Goal: Download file/media

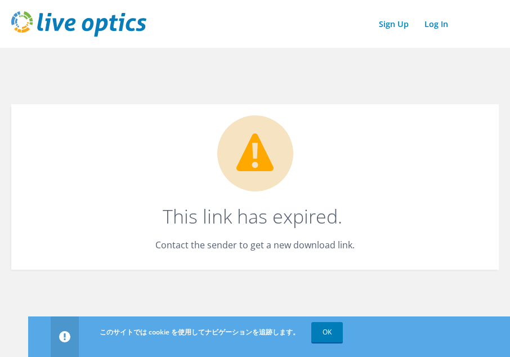
click at [260, 157] on icon at bounding box center [254, 152] width 37 height 38
click at [267, 216] on h1 "This link has expired." at bounding box center [252, 216] width 437 height 19
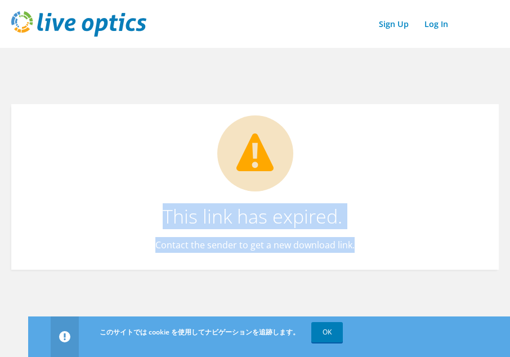
drag, startPoint x: 157, startPoint y: 214, endPoint x: 380, endPoint y: 226, distance: 223.8
click at [380, 226] on div "This link has expired. Contact the sender to get a new download link." at bounding box center [255, 187] width 488 height 166
drag, startPoint x: 380, startPoint y: 226, endPoint x: 356, endPoint y: 217, distance: 25.6
click at [356, 217] on h1 "This link has expired." at bounding box center [252, 216] width 437 height 19
click at [321, 329] on link "OK" at bounding box center [327, 332] width 32 height 20
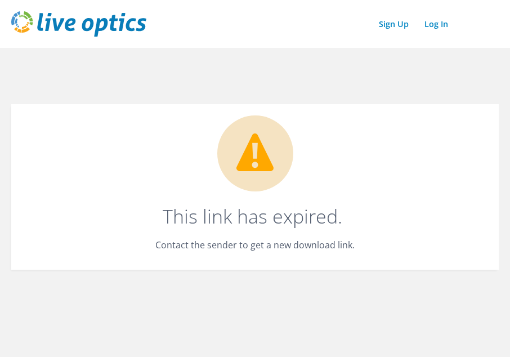
click at [276, 157] on circle at bounding box center [255, 153] width 76 height 76
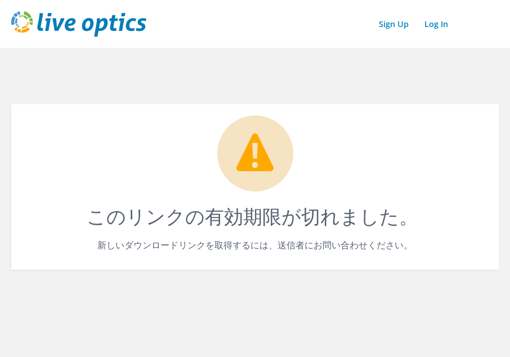
click at [23, 20] on img at bounding box center [78, 23] width 135 height 25
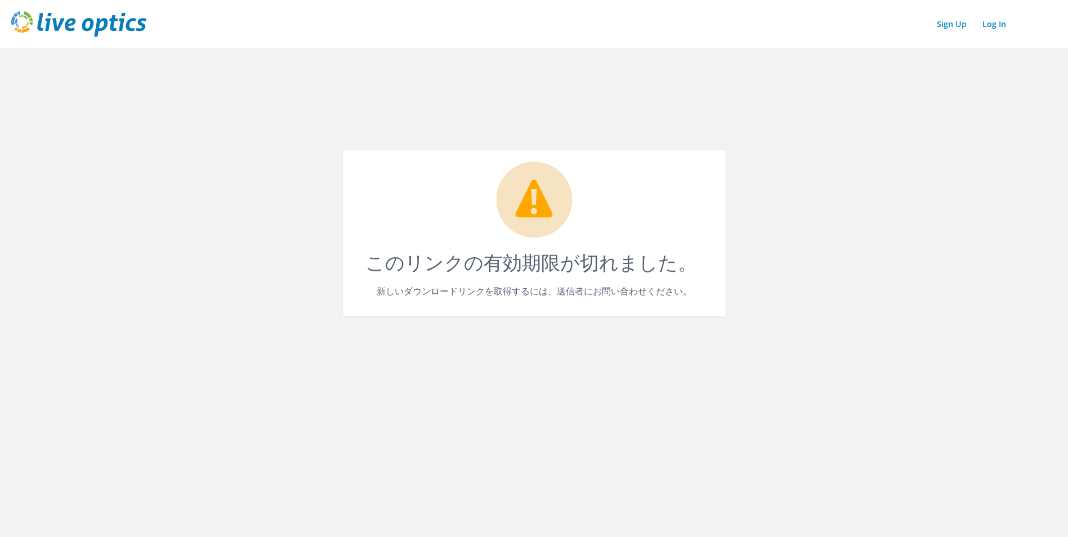
click at [74, 23] on img at bounding box center [78, 23] width 135 height 25
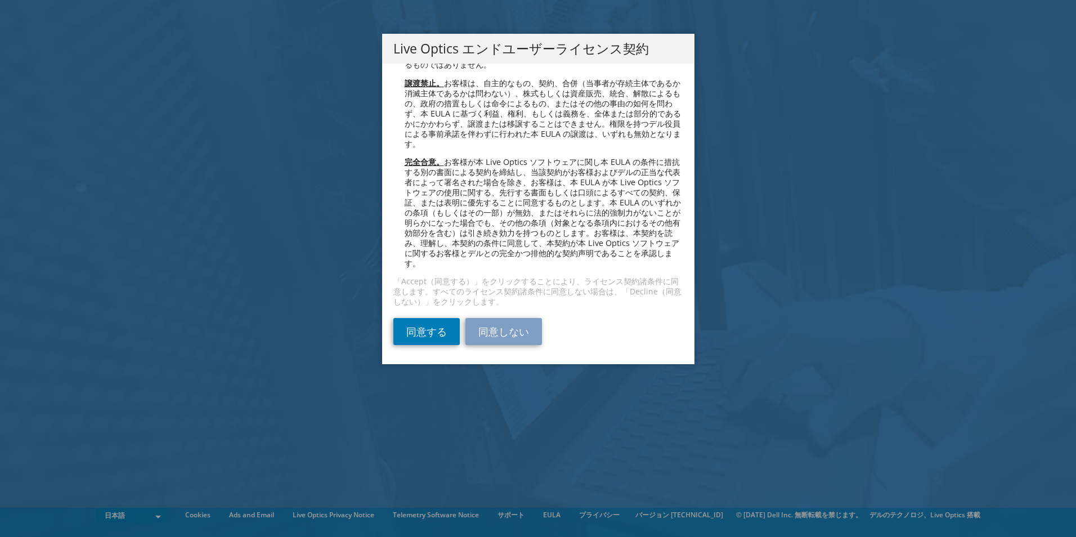
scroll to position [4115, 0]
click at [432, 328] on link "同意する" at bounding box center [427, 331] width 66 height 27
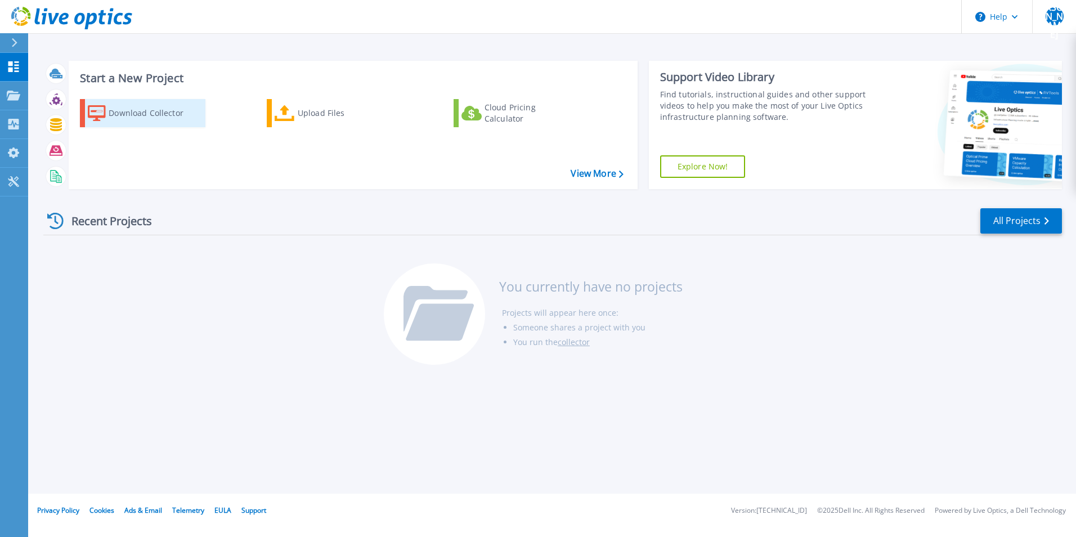
click at [122, 113] on div "Download Collector" at bounding box center [154, 113] width 90 height 23
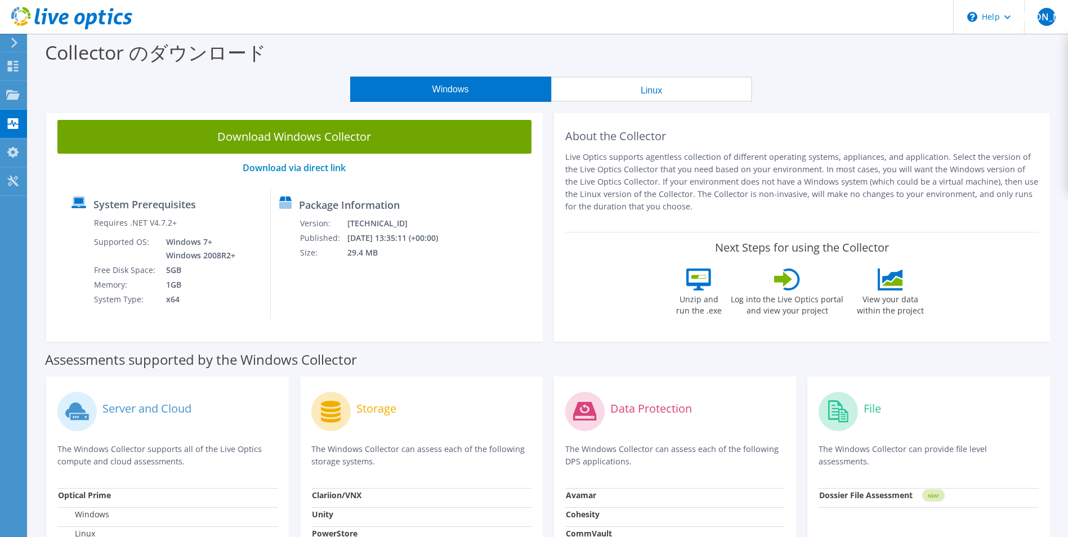
click at [439, 91] on button "Windows" at bounding box center [450, 89] width 201 height 25
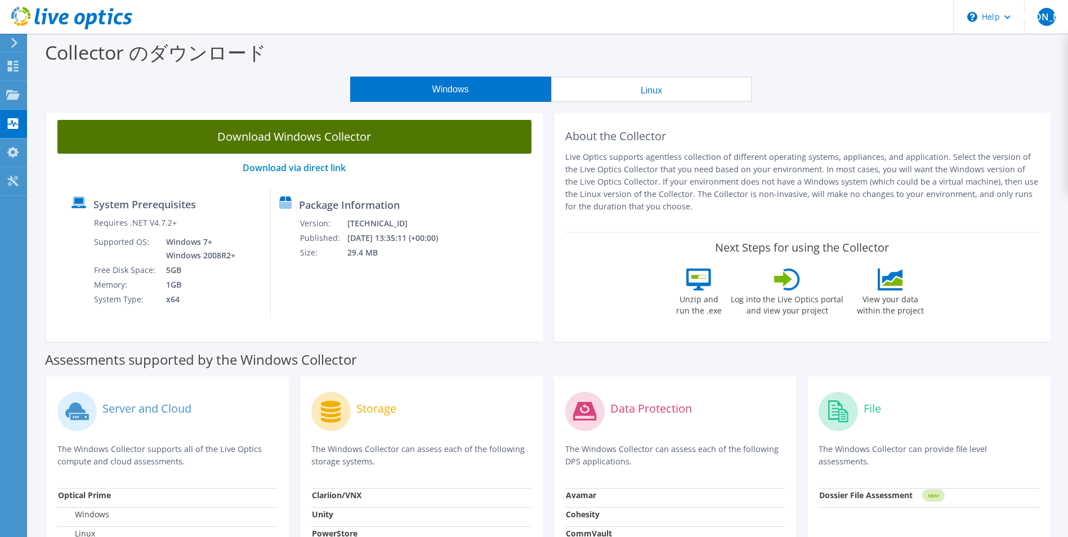
click at [298, 140] on link "Download Windows Collector" at bounding box center [294, 137] width 474 height 34
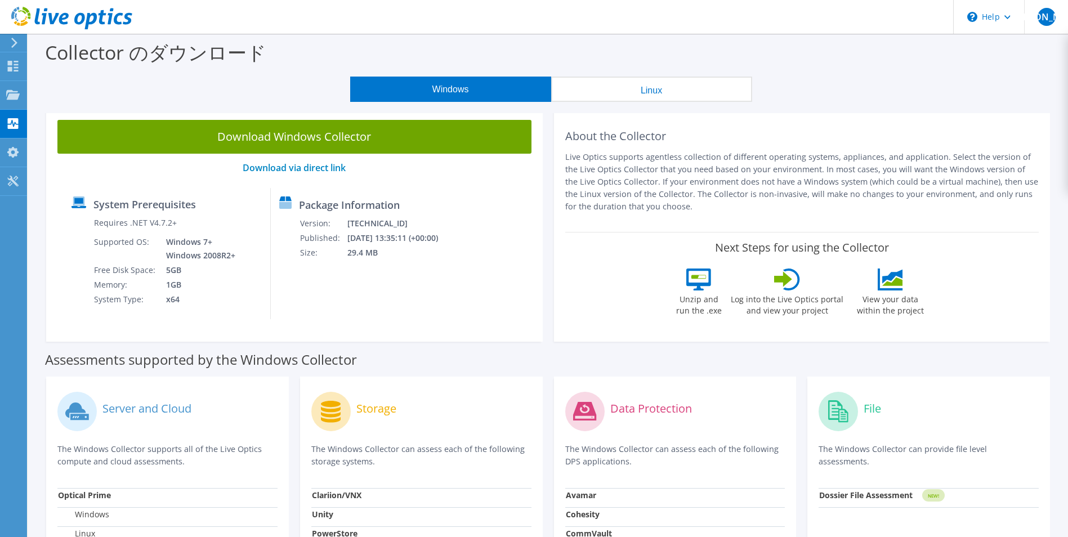
click at [38, 108] on section "Collector のダウンロード Windows Linux Download Windows Collector Download via direct …" at bounding box center [548, 455] width 1040 height 842
click at [46, 75] on div "Collector のダウンロード" at bounding box center [548, 55] width 1029 height 43
click at [1044, 18] on span "[PERSON_NAME]" at bounding box center [1047, 17] width 18 height 18
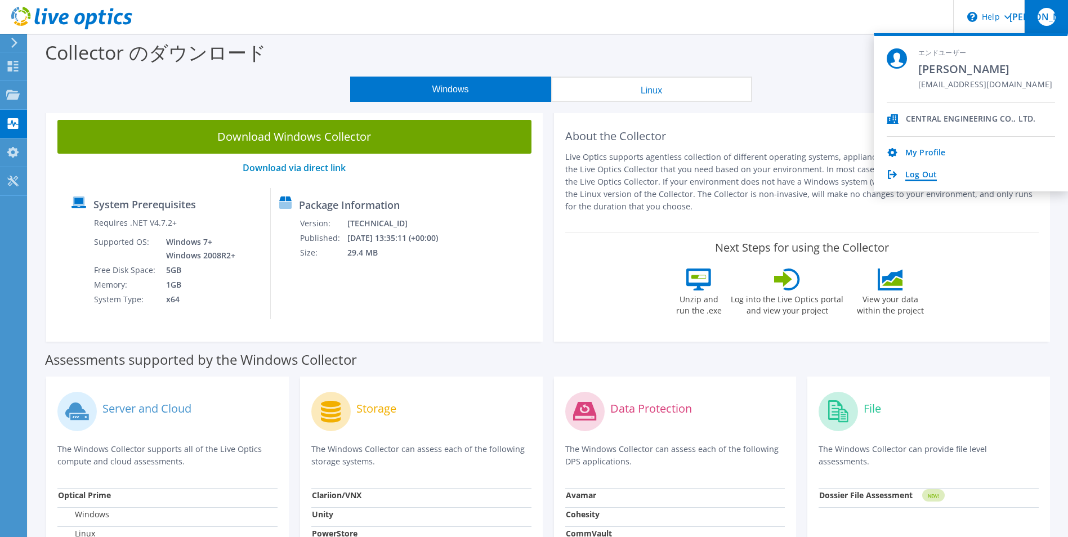
click at [929, 173] on link "Log Out" at bounding box center [921, 175] width 32 height 11
